Goal: Find specific page/section: Find specific page/section

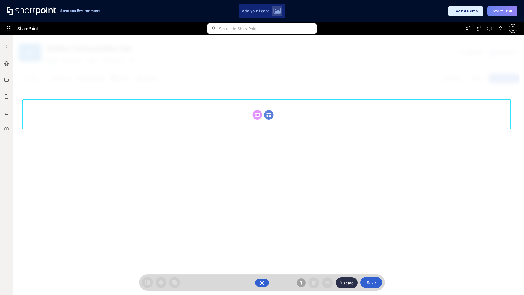
scroll to position [75, 0]
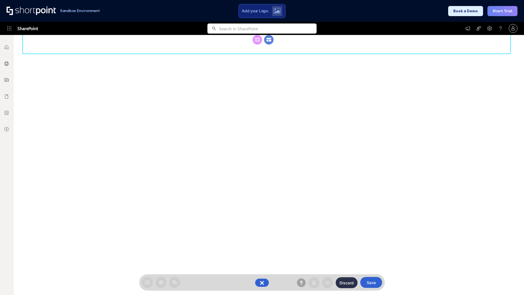
click at [269, 44] on circle at bounding box center [269, 40] width 10 height 10
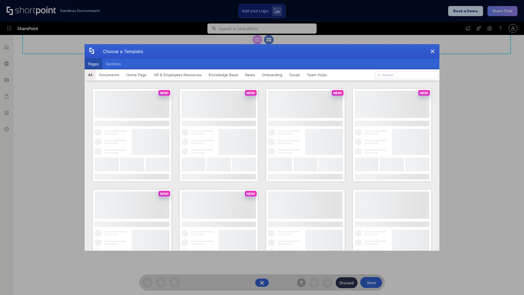
scroll to position [0, 0]
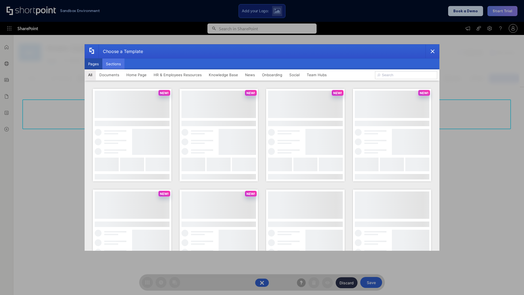
click at [113, 64] on button "Sections" at bounding box center [113, 63] width 22 height 11
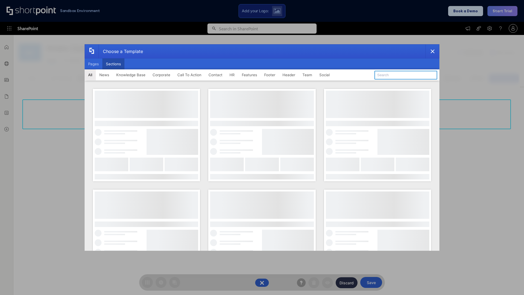
type input "FAQ 6"
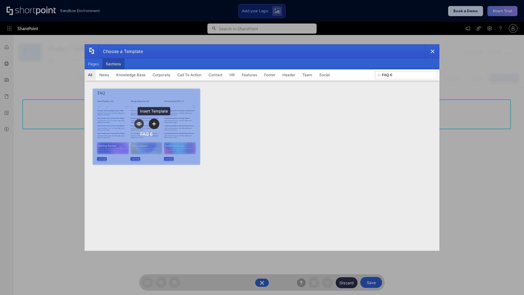
click at [154, 124] on icon "template selector" at bounding box center [154, 124] width 4 height 4
